Goal: Entertainment & Leisure: Consume media (video, audio)

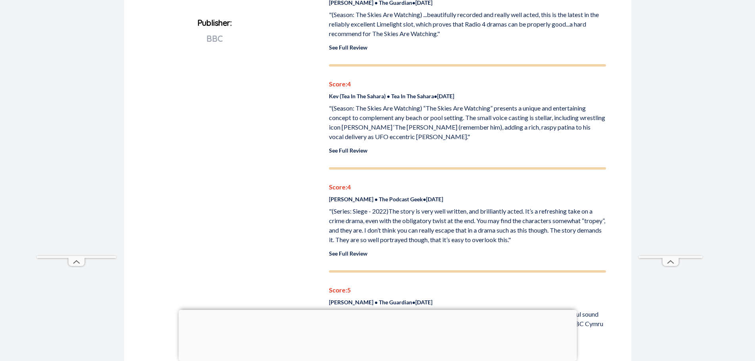
scroll to position [436, 0]
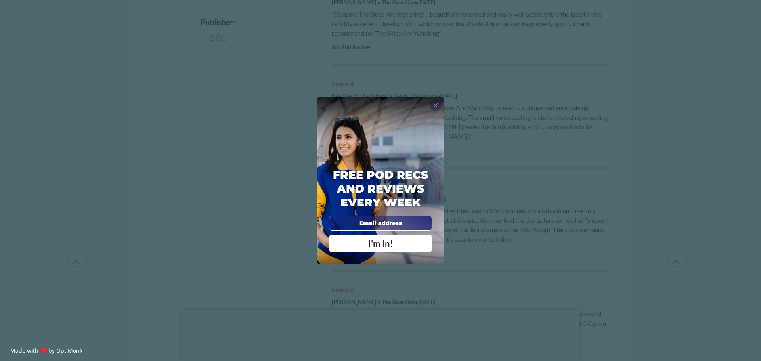
click at [438, 104] on span "X" at bounding box center [436, 105] width 6 height 8
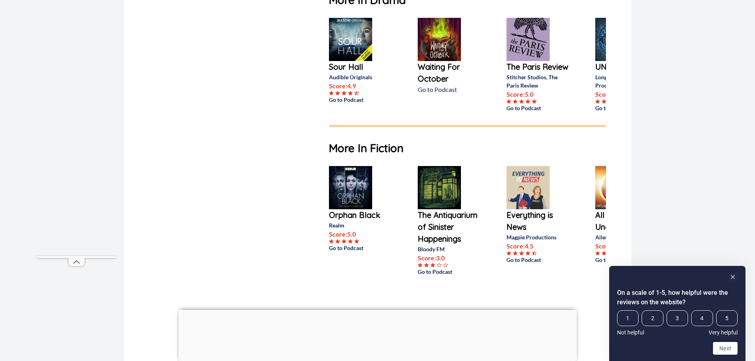
scroll to position [872, 0]
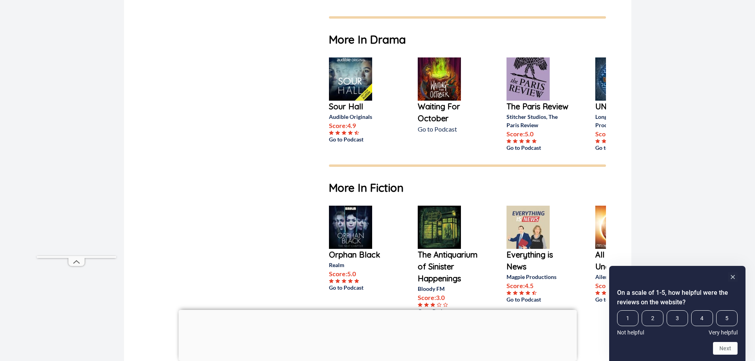
click at [453, 84] on img at bounding box center [439, 78] width 43 height 43
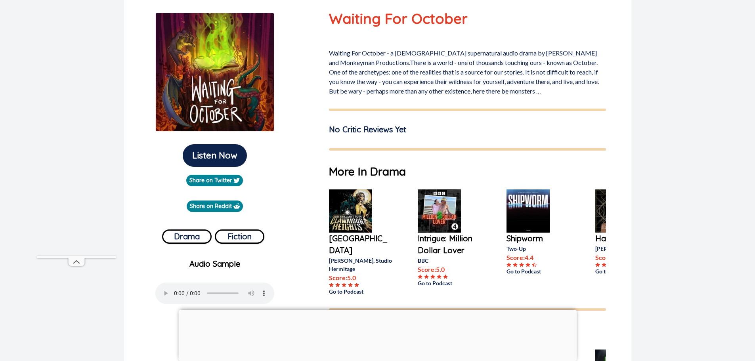
scroll to position [79, 0]
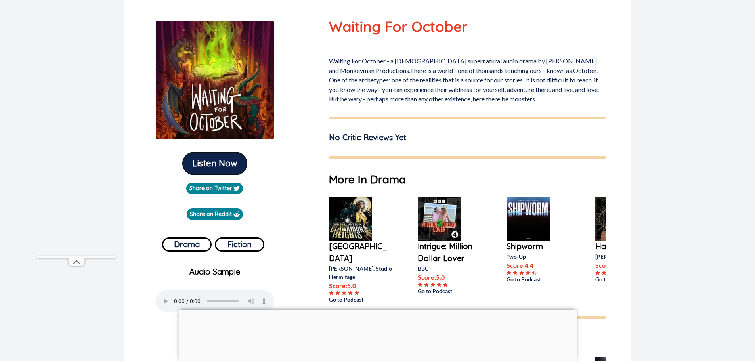
click at [231, 164] on button "Listen Now" at bounding box center [215, 163] width 64 height 23
